Goal: Information Seeking & Learning: Learn about a topic

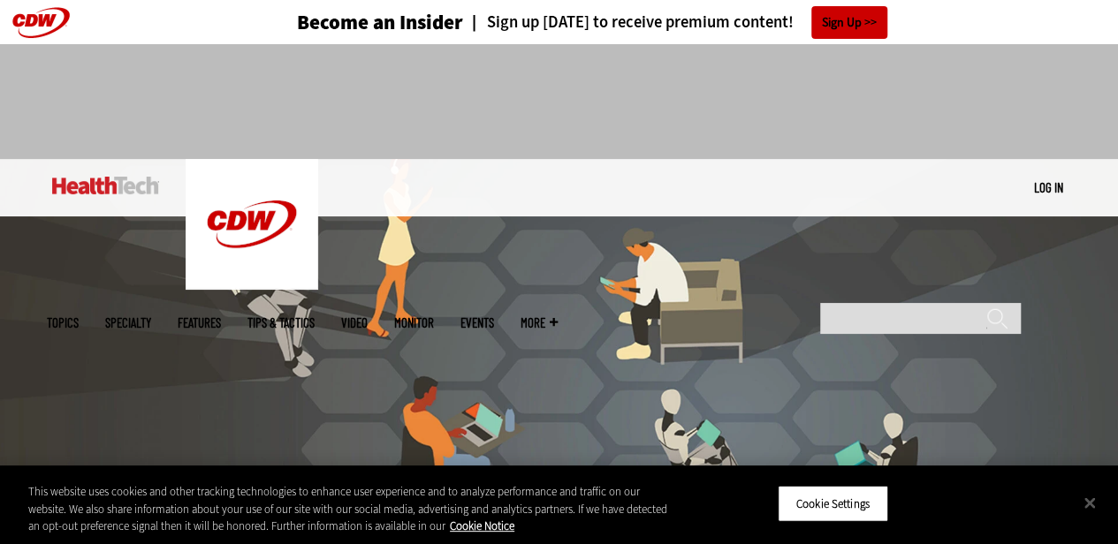
click at [410, 362] on img at bounding box center [559, 353] width 1118 height 388
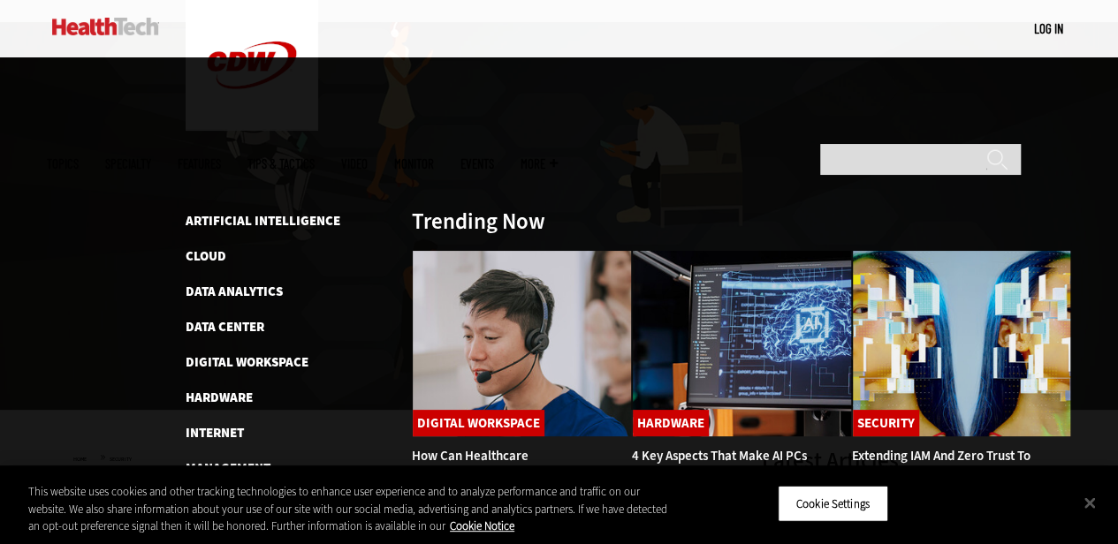
scroll to position [177, 0]
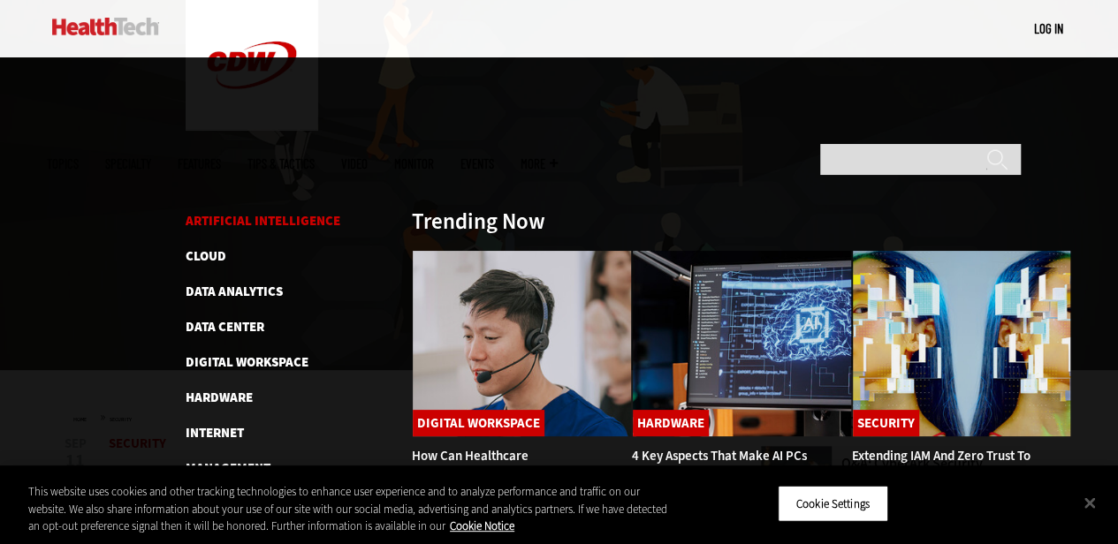
click at [278, 212] on link "Artificial Intelligence" at bounding box center [263, 221] width 155 height 18
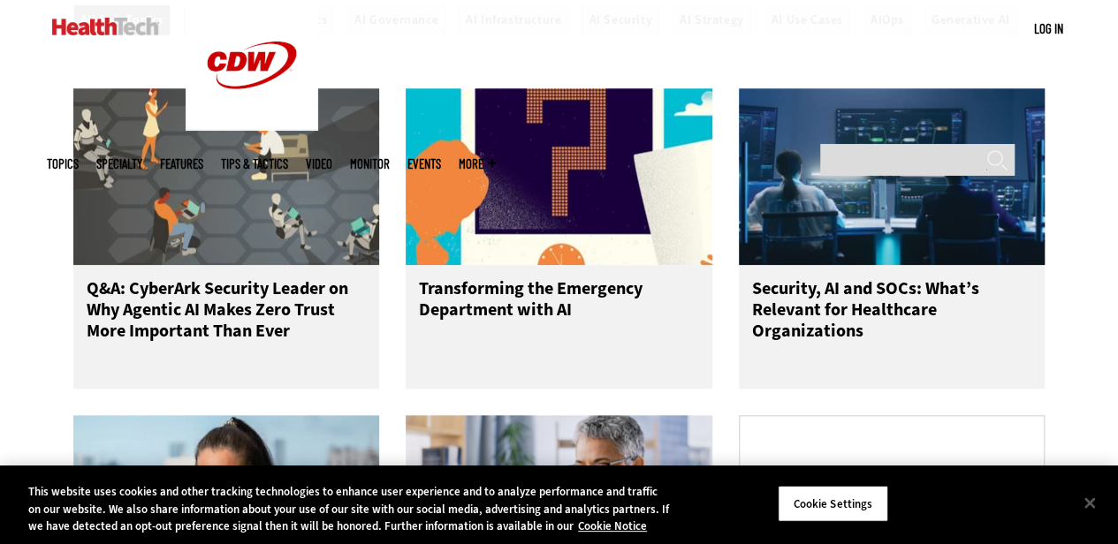
scroll to position [972, 0]
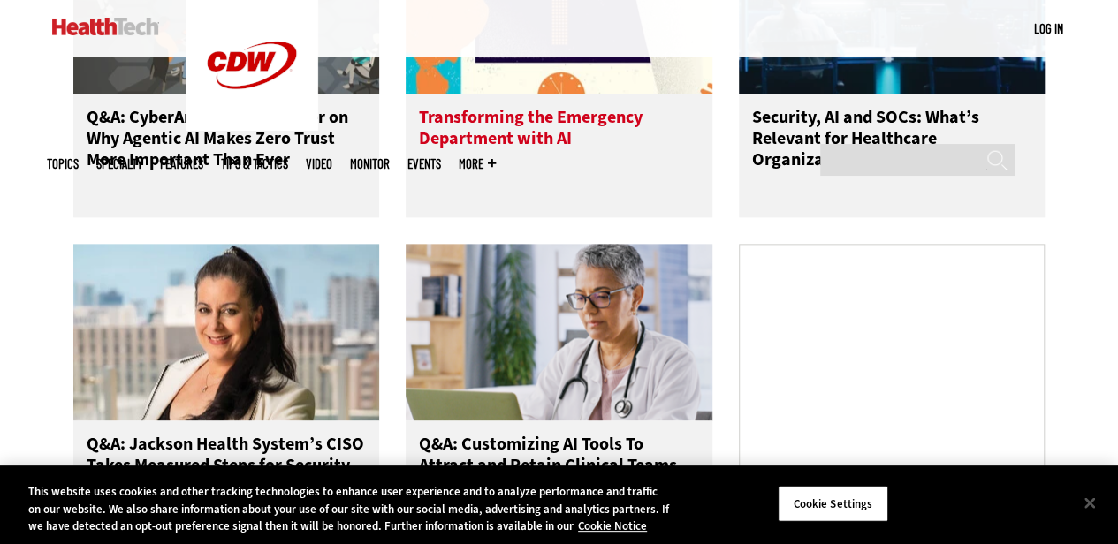
click at [532, 128] on h3 "Transforming the Emergency Department with AI" at bounding box center [559, 142] width 280 height 71
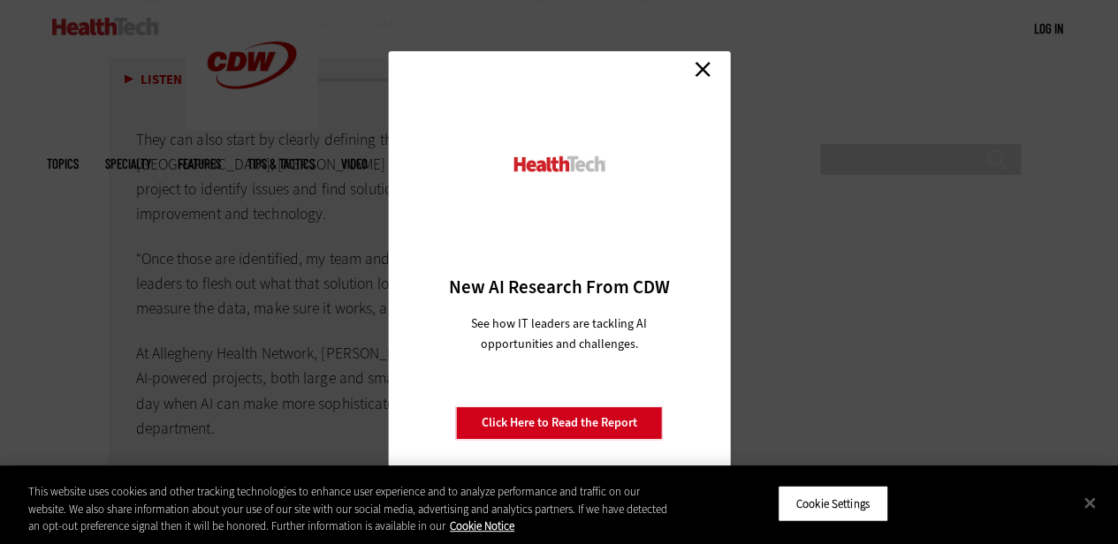
scroll to position [4596, 0]
click at [702, 74] on link "Close" at bounding box center [702, 69] width 27 height 27
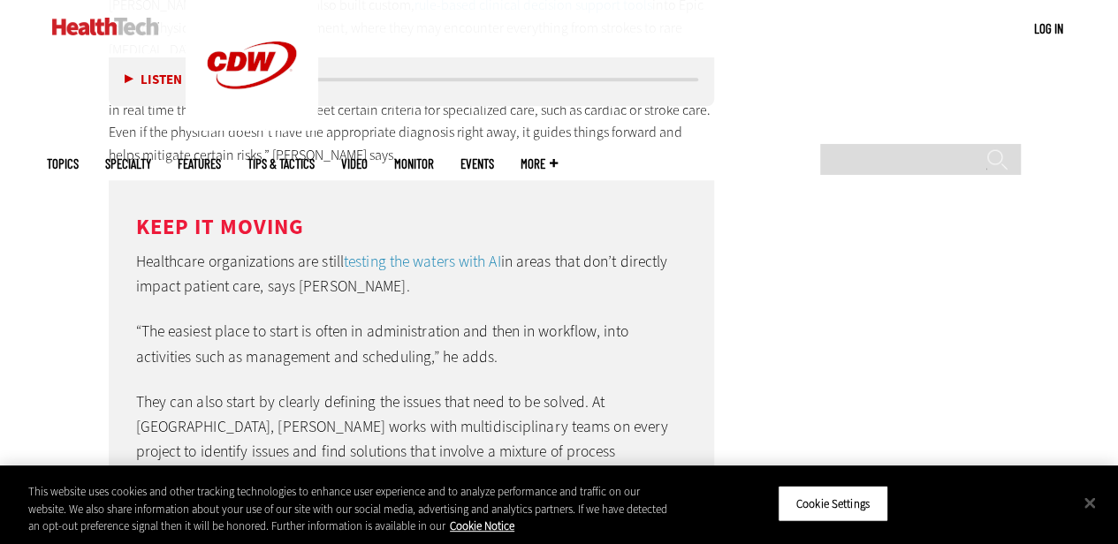
scroll to position [4065, 0]
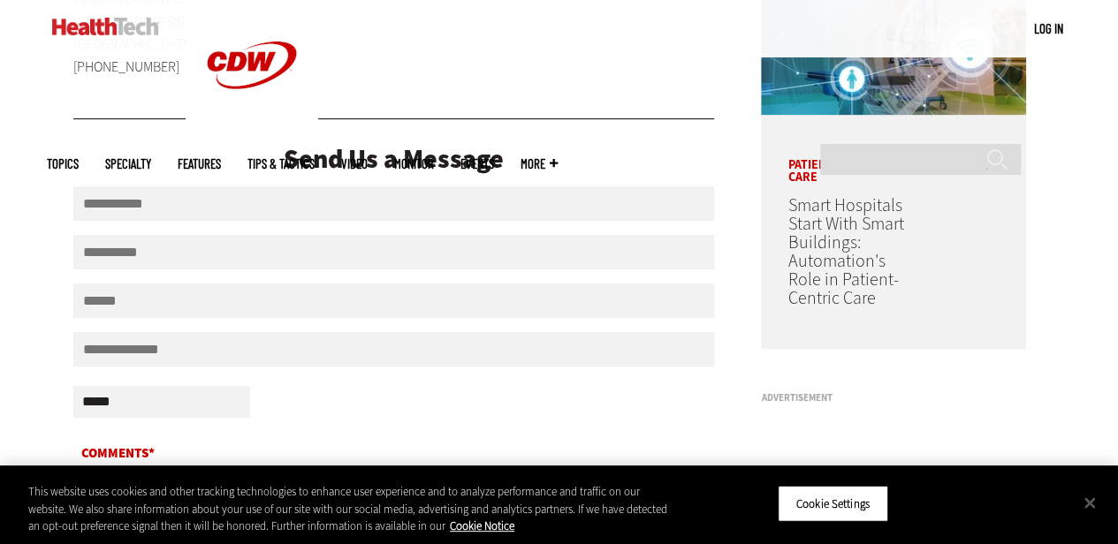
scroll to position [795, 0]
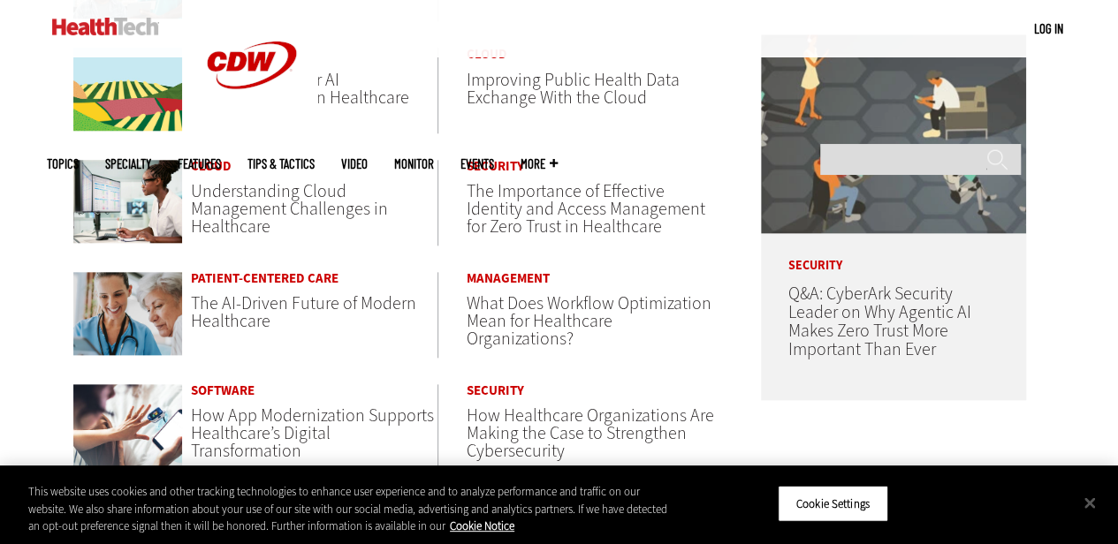
scroll to position [972, 0]
